Goal: Check status

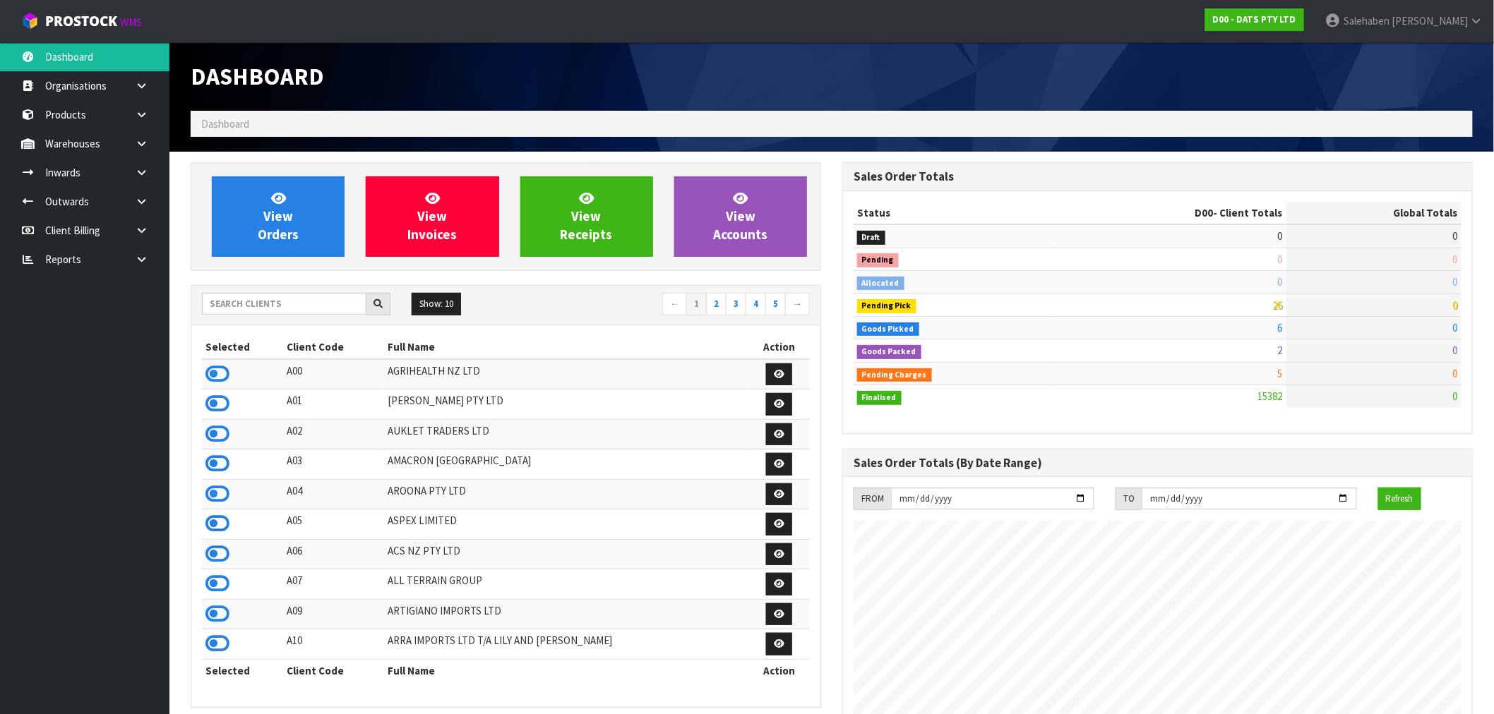
scroll to position [1070, 652]
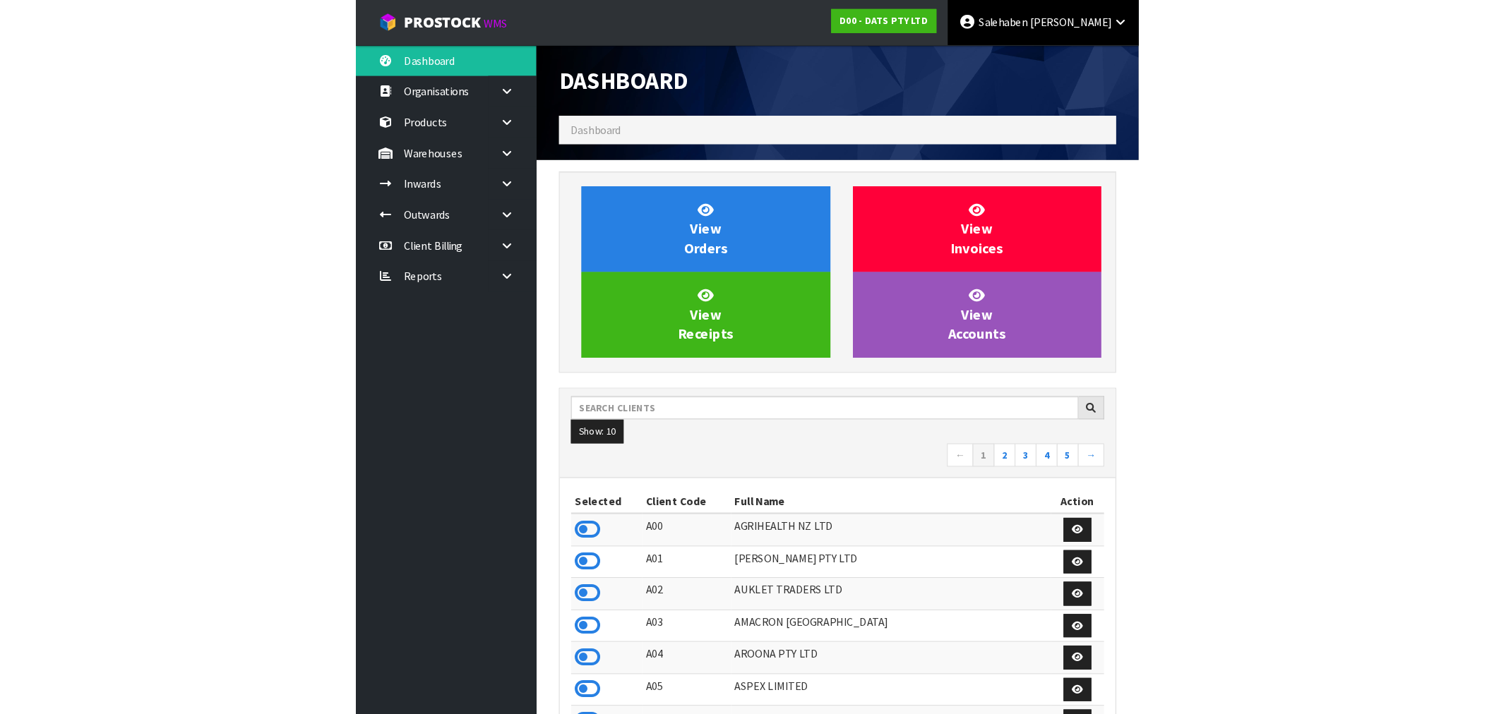
scroll to position [1070, 652]
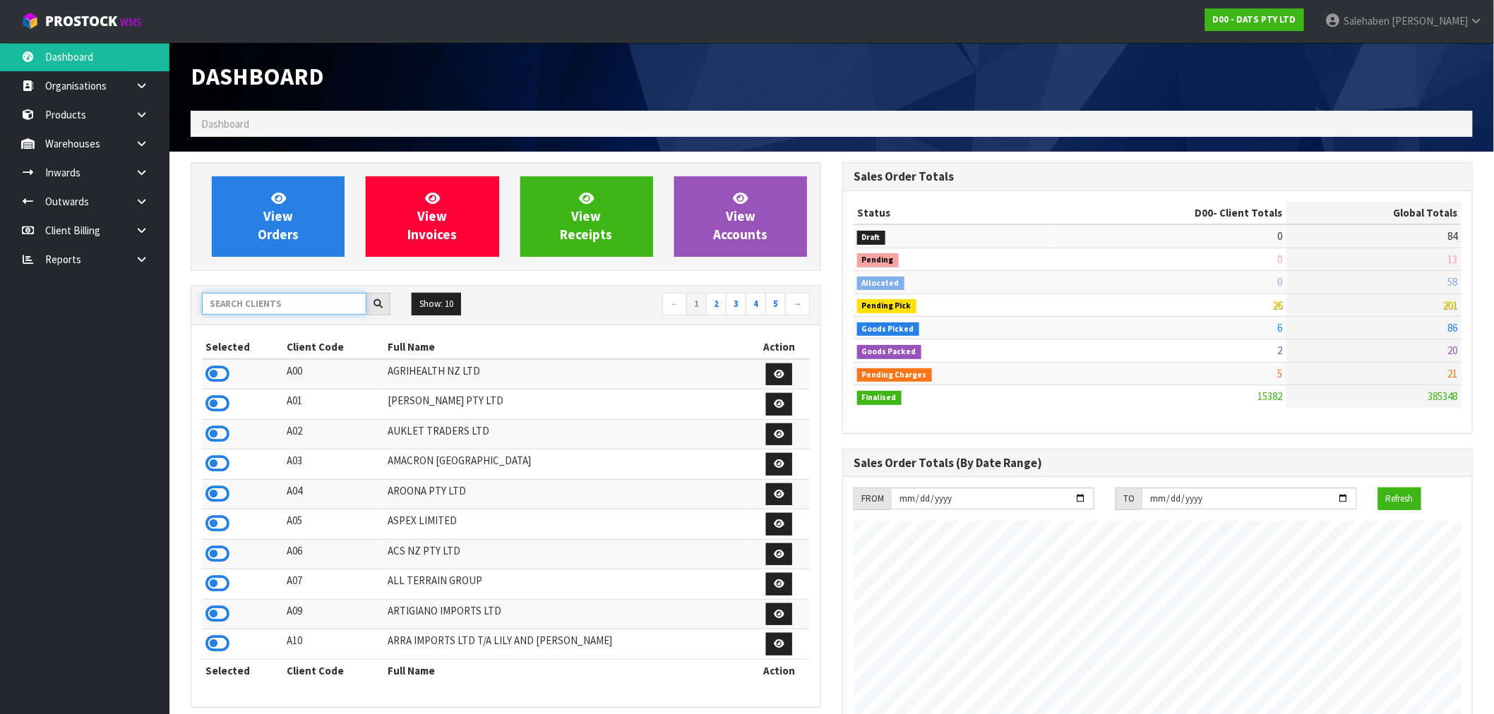
click at [231, 306] on input "text" at bounding box center [284, 304] width 165 height 22
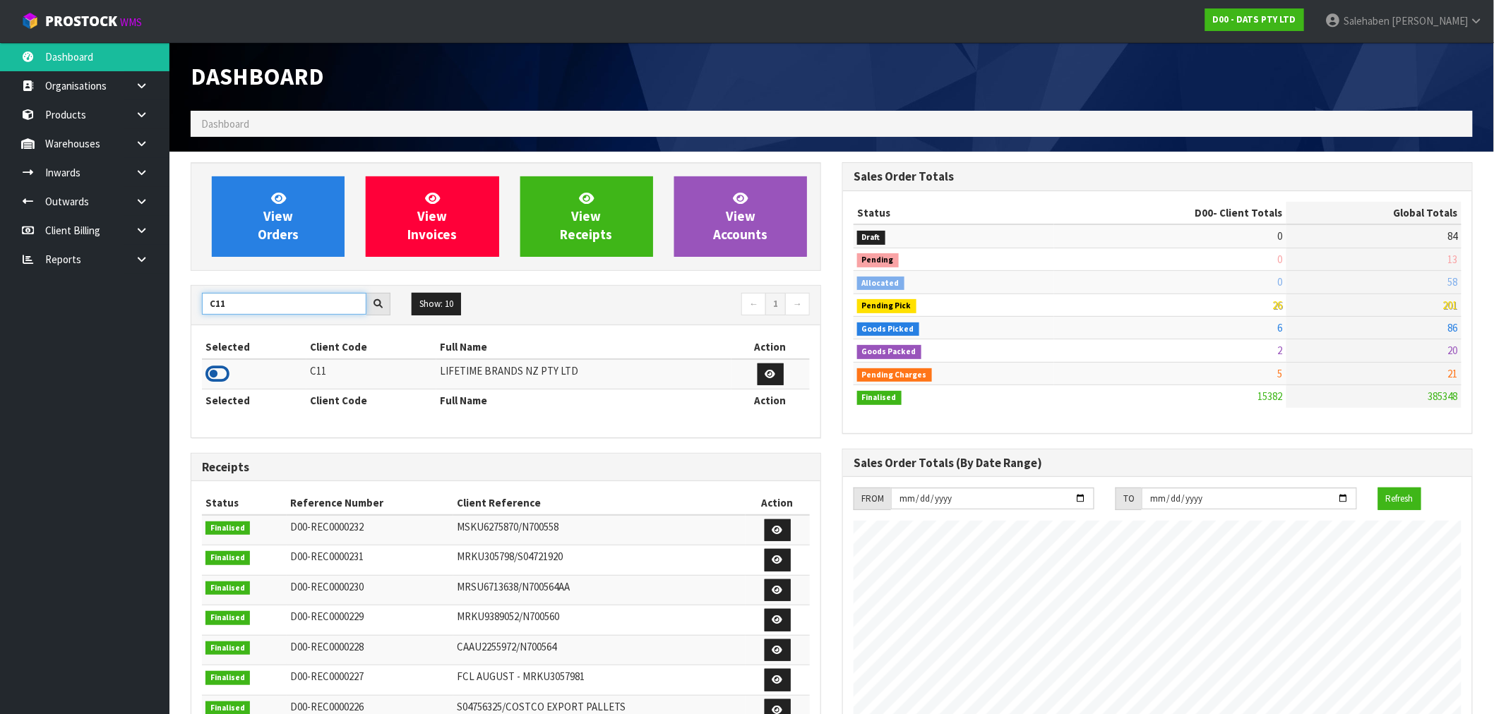
type input "C11"
click at [222, 377] on icon at bounding box center [217, 374] width 24 height 21
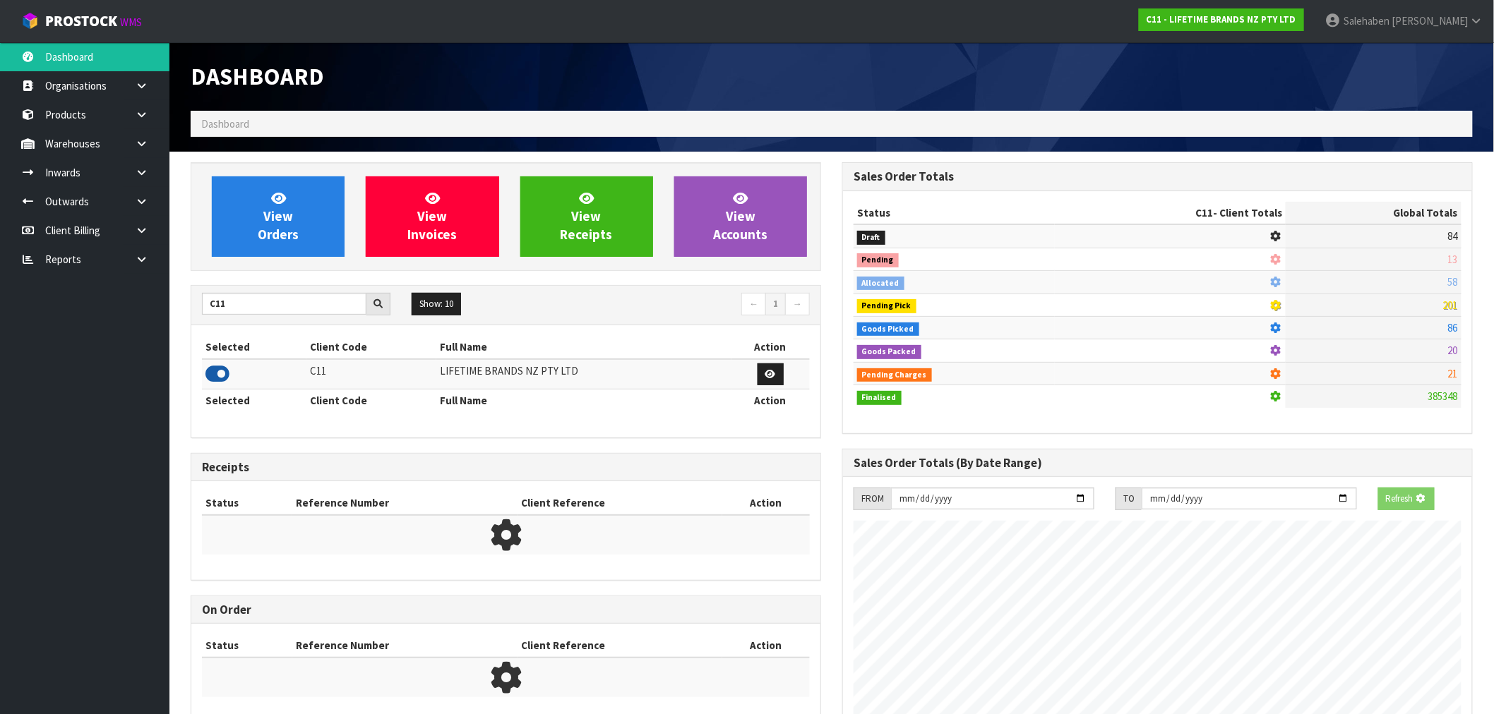
scroll to position [880, 652]
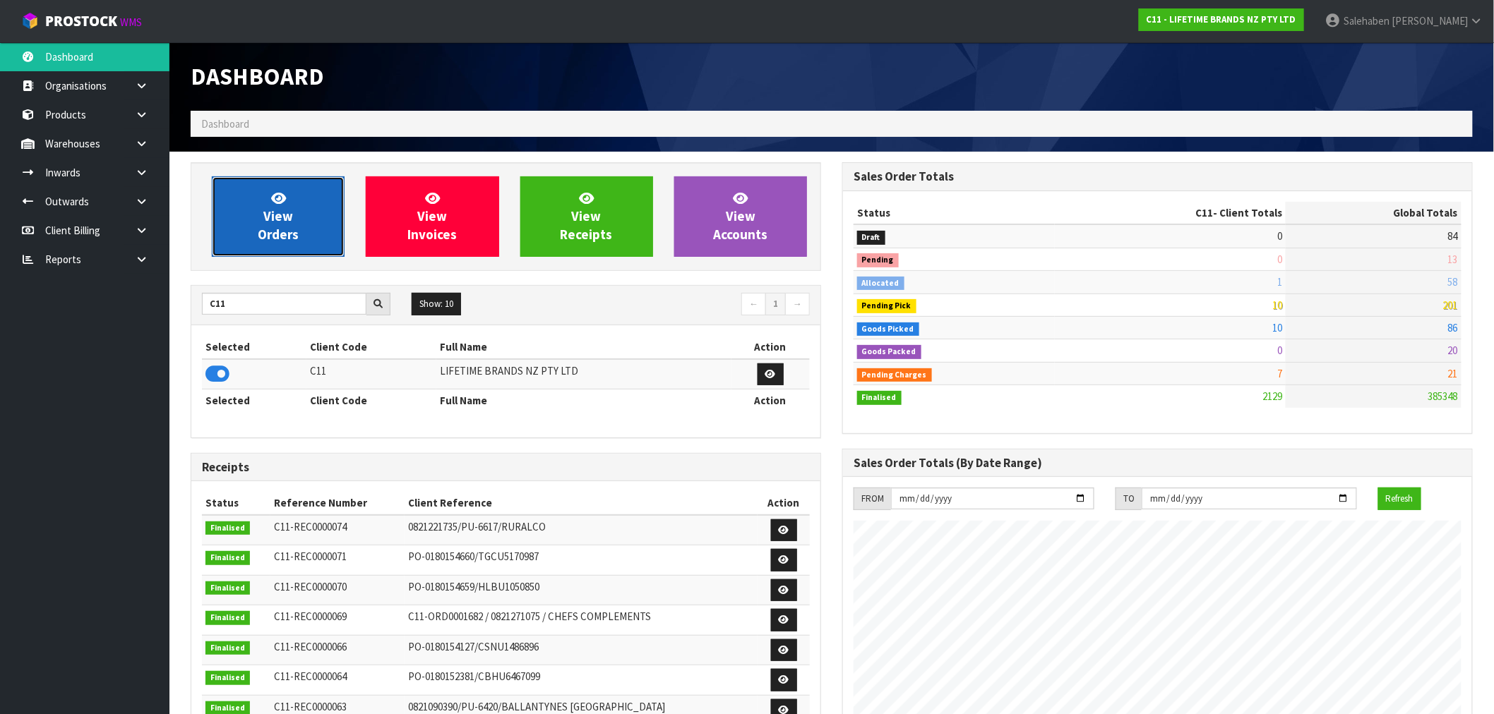
click at [306, 226] on link "View Orders" at bounding box center [278, 217] width 133 height 80
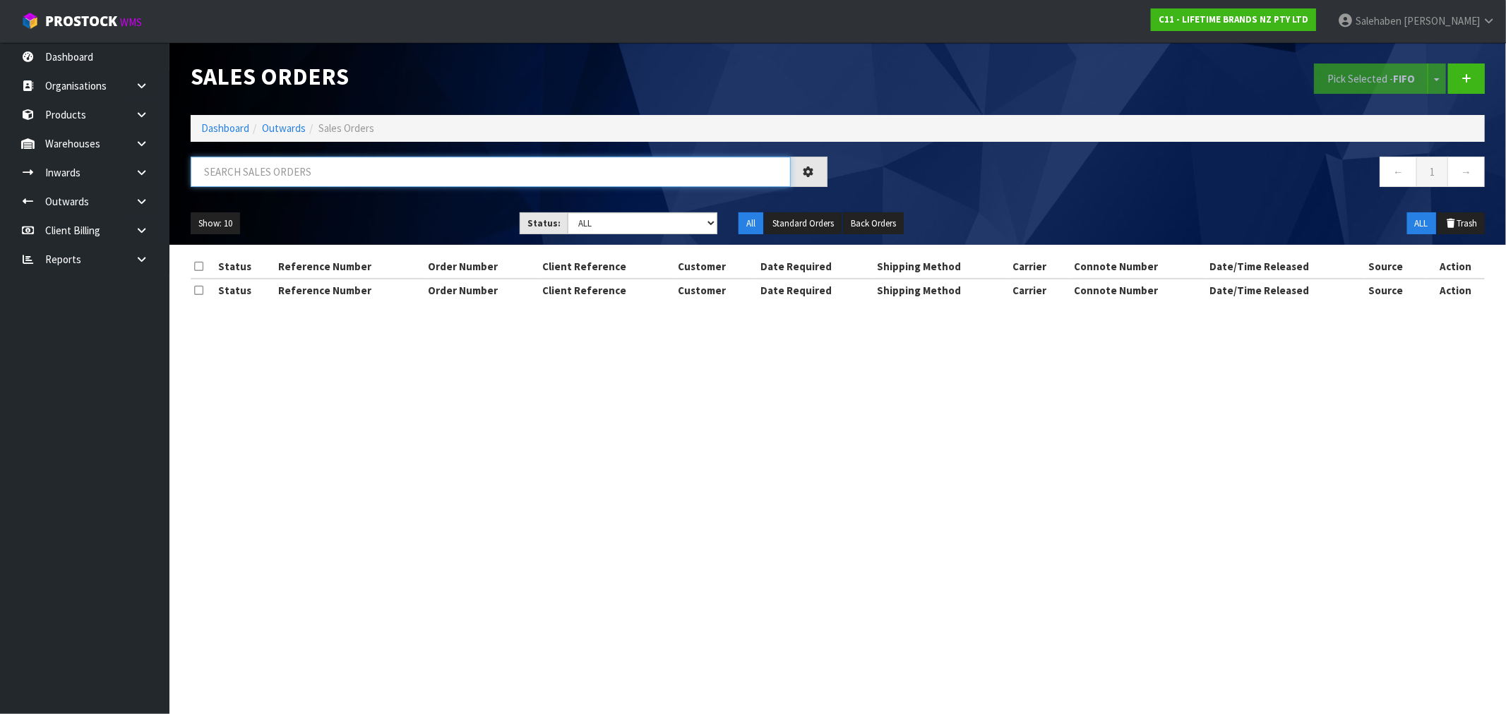
click at [330, 174] on input "text" at bounding box center [491, 172] width 600 height 30
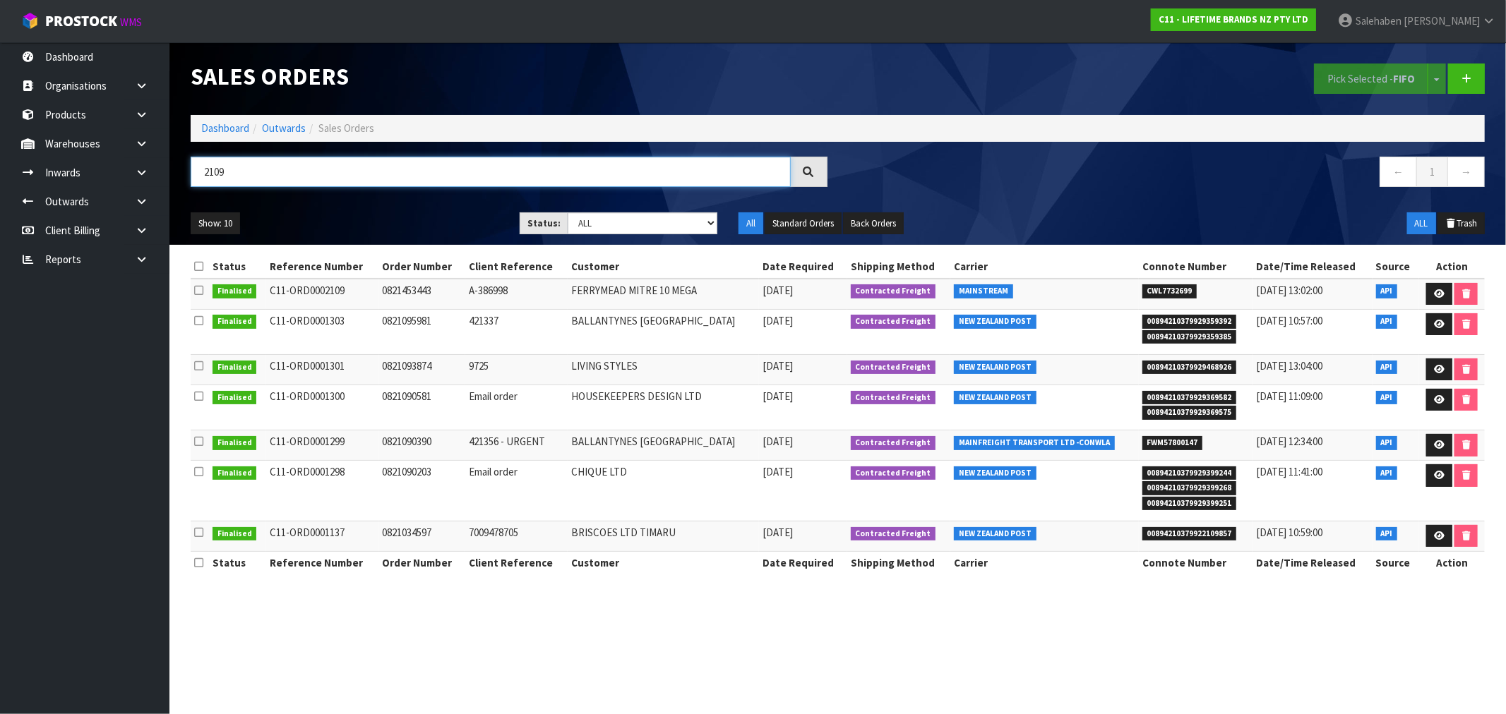
type input "2109"
click at [226, 125] on link "Dashboard" at bounding box center [225, 127] width 48 height 13
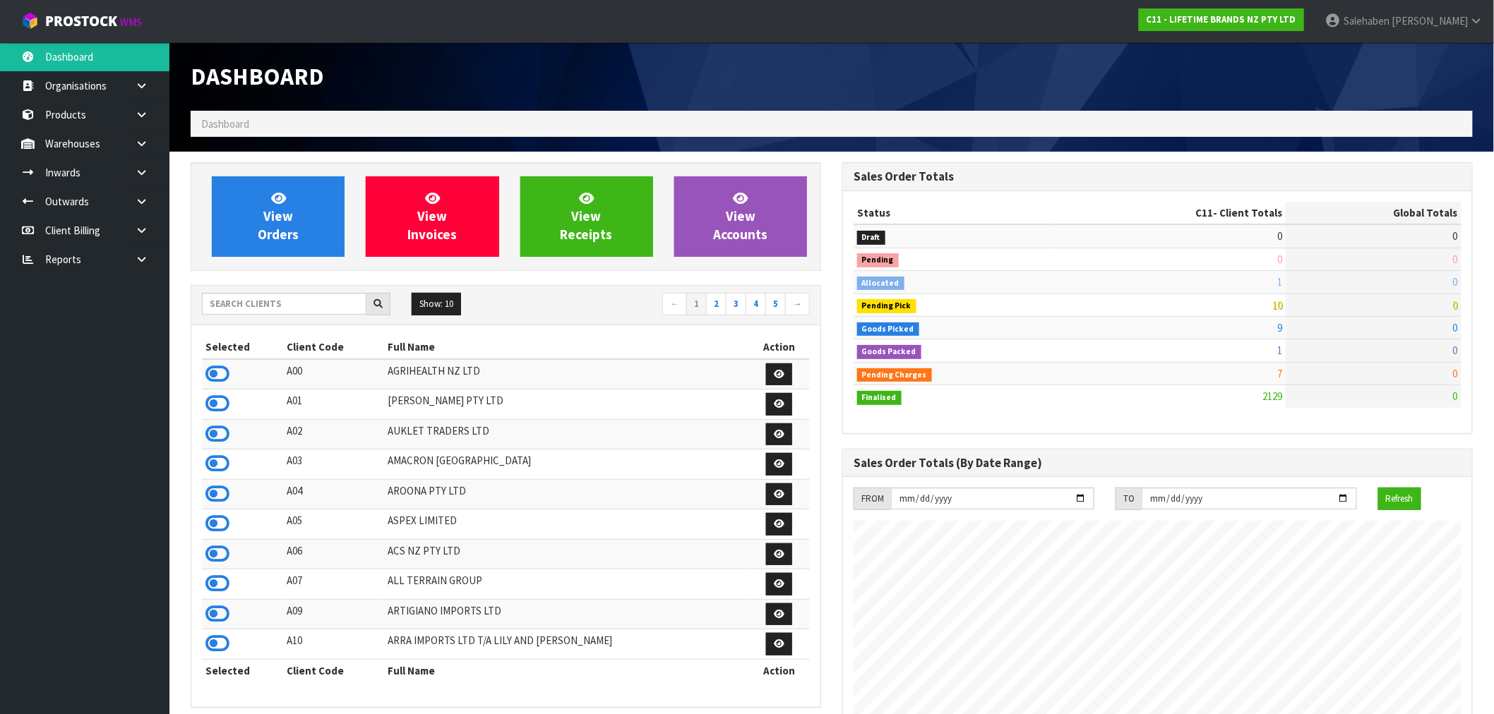
scroll to position [1070, 652]
click at [217, 377] on icon at bounding box center [217, 374] width 24 height 21
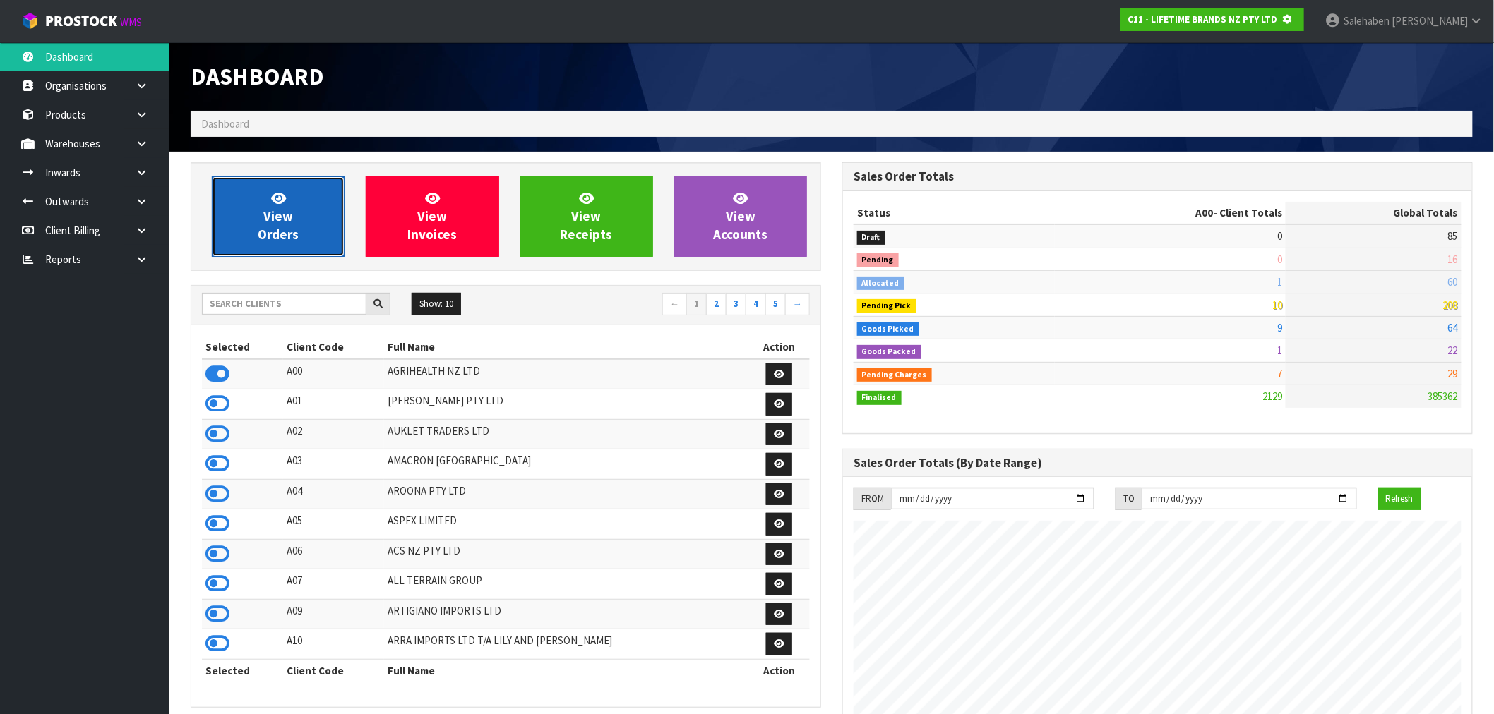
click at [268, 225] on link "View Orders" at bounding box center [278, 217] width 133 height 80
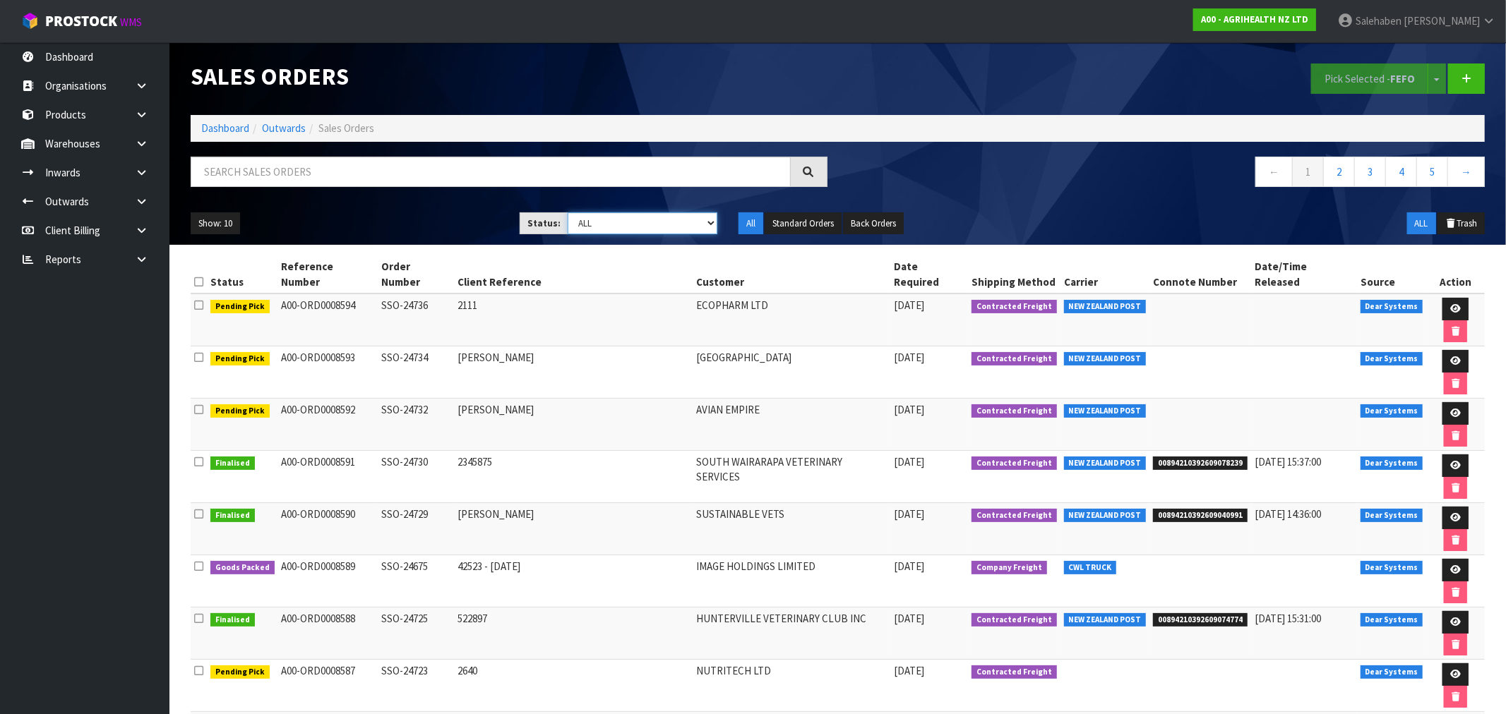
click at [632, 229] on select "Draft Pending Allocated Pending Pick Goods Picked Goods Packed Pending Charges …" at bounding box center [643, 224] width 150 height 22
select select "string:3"
click at [568, 213] on select "Draft Pending Allocated Pending Pick Goods Picked Goods Packed Pending Charges …" at bounding box center [643, 224] width 150 height 22
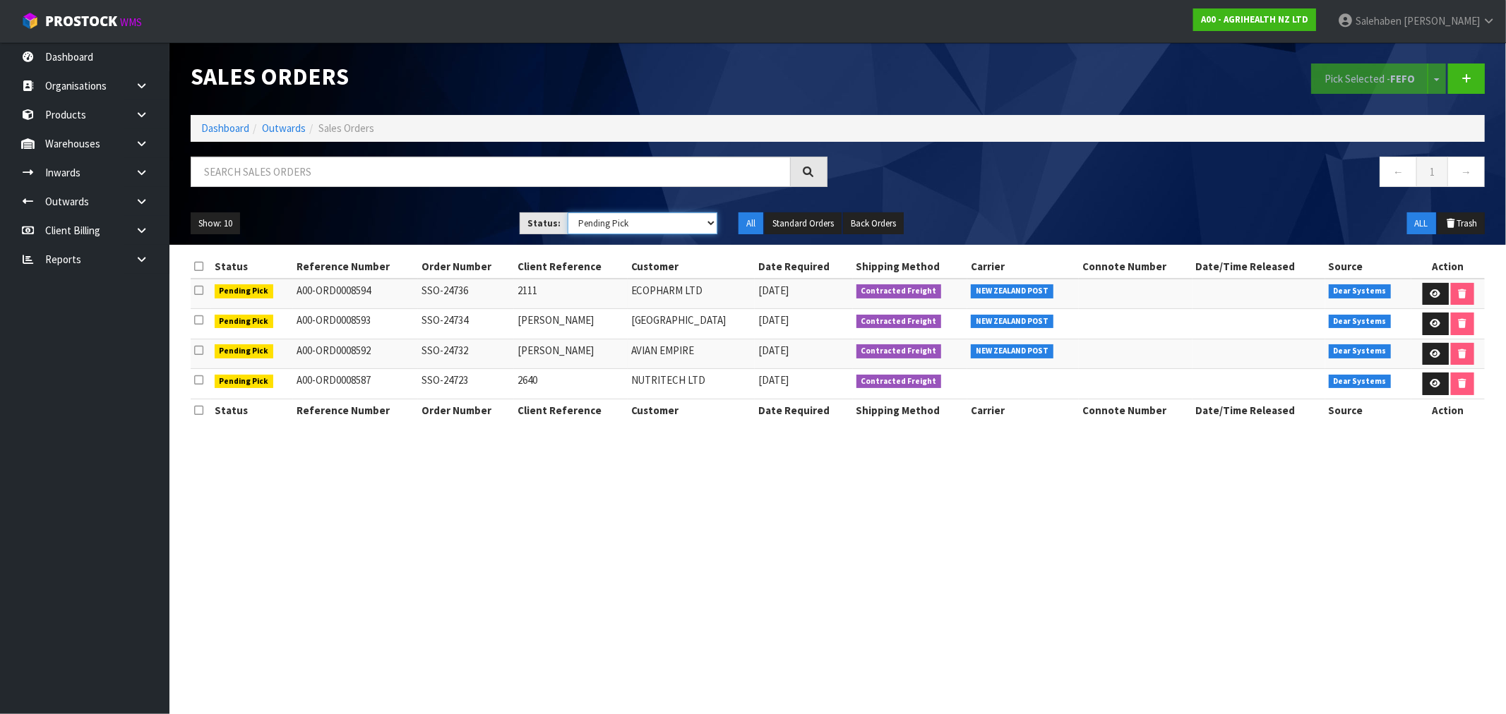
click at [568, 213] on select "Draft Pending Allocated Pending Pick Goods Picked Goods Packed Pending Charges …" at bounding box center [643, 224] width 150 height 22
click at [340, 395] on td "A00-ORD0008587" at bounding box center [355, 384] width 125 height 30
click at [217, 121] on li "Dashboard" at bounding box center [225, 128] width 48 height 15
click at [243, 126] on link "Dashboard" at bounding box center [225, 127] width 48 height 13
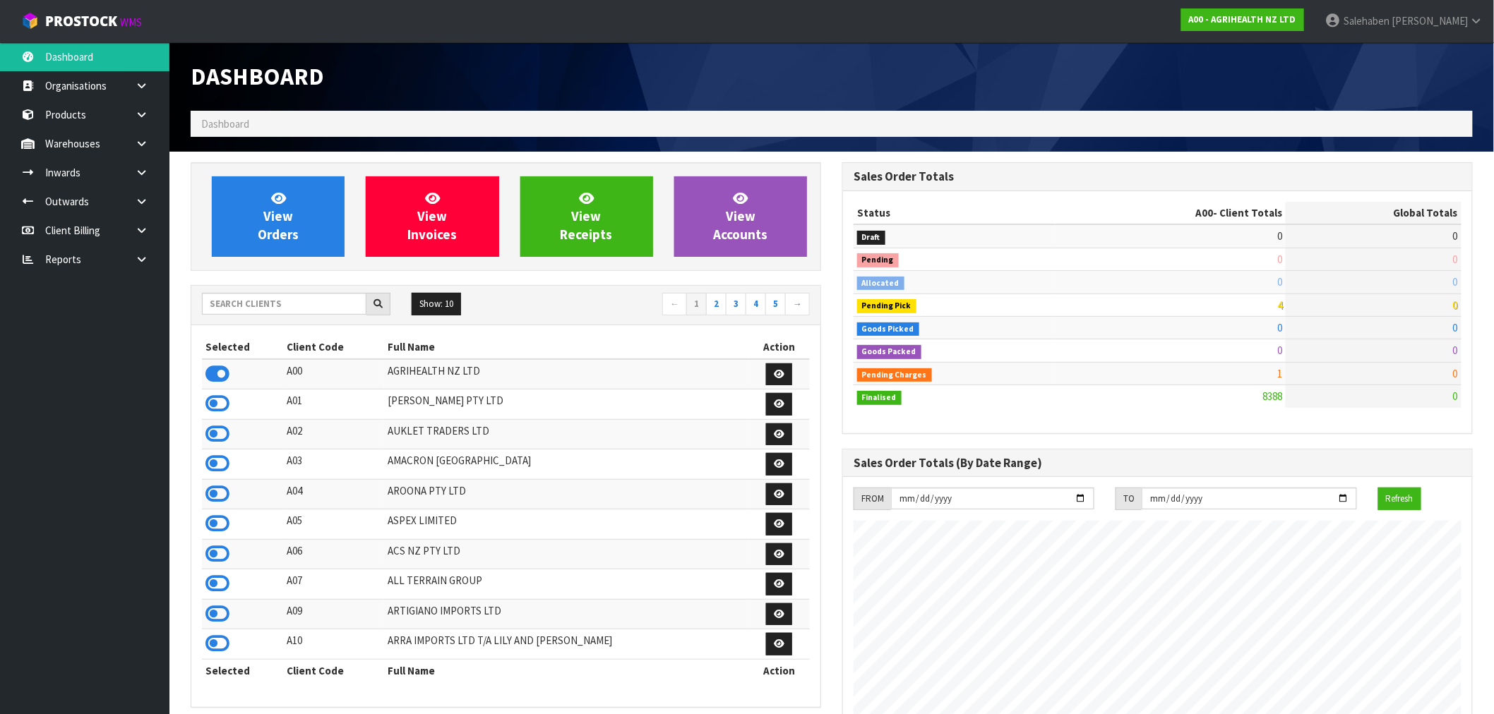
scroll to position [1070, 652]
